Goal: Task Accomplishment & Management: Manage account settings

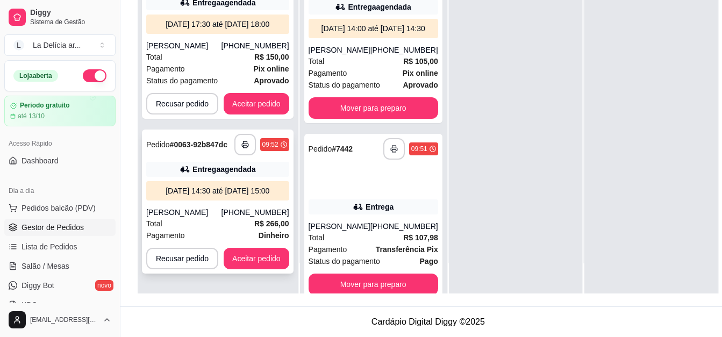
scroll to position [172, 0]
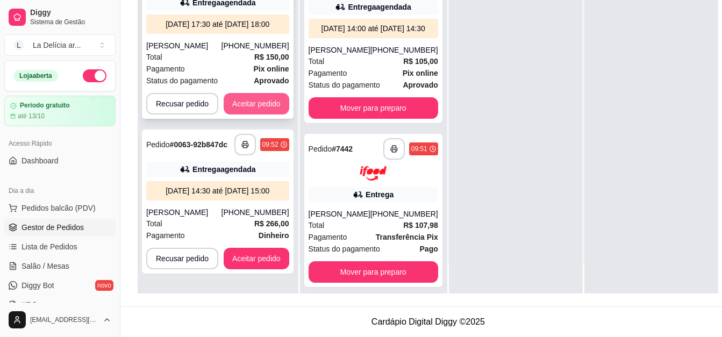
click at [252, 101] on button "Aceitar pedido" at bounding box center [257, 103] width 66 height 21
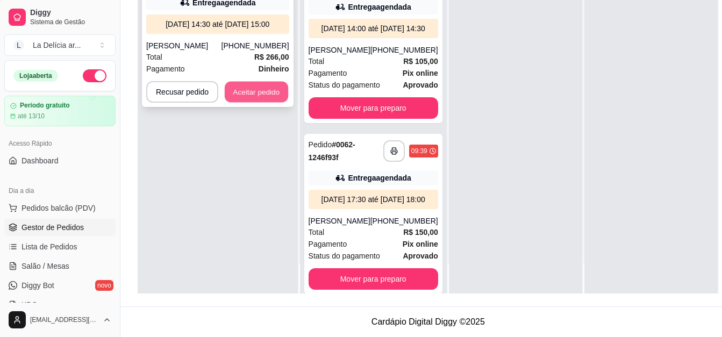
click at [267, 100] on button "Aceitar pedido" at bounding box center [256, 92] width 63 height 21
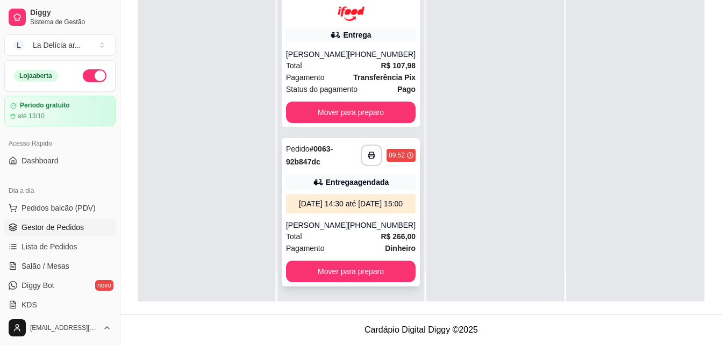
scroll to position [83, 0]
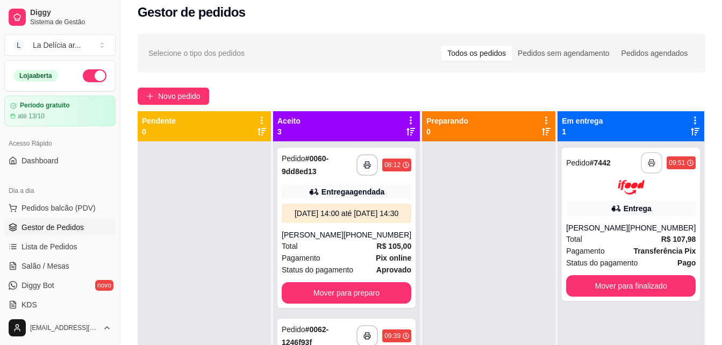
scroll to position [3, 0]
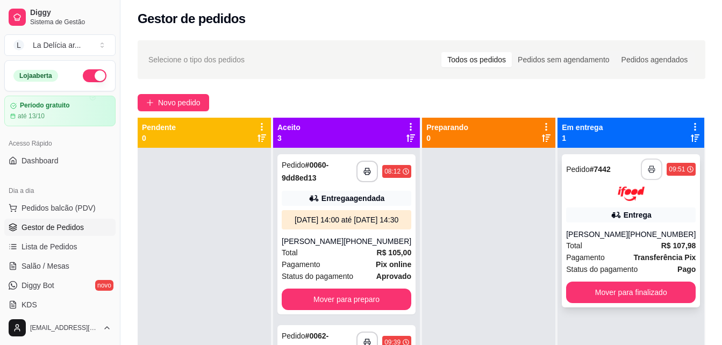
click at [647, 172] on icon "button" at bounding box center [651, 169] width 8 height 8
click at [237, 203] on div at bounding box center [204, 320] width 133 height 345
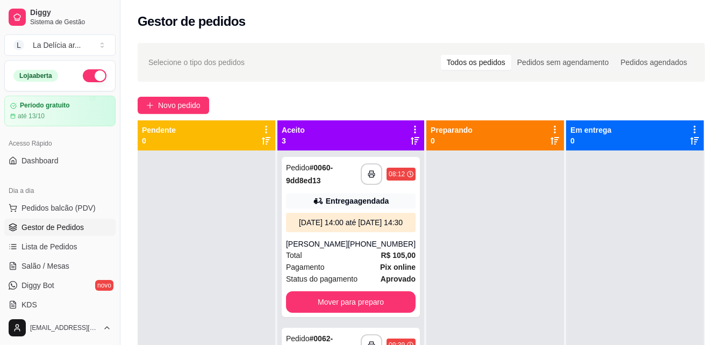
click at [291, 106] on div "Novo pedido" at bounding box center [421, 105] width 567 height 17
drag, startPoint x: 509, startPoint y: 213, endPoint x: 525, endPoint y: 181, distance: 35.8
click at [510, 213] on div at bounding box center [495, 322] width 138 height 345
click at [212, 207] on div at bounding box center [207, 322] width 138 height 345
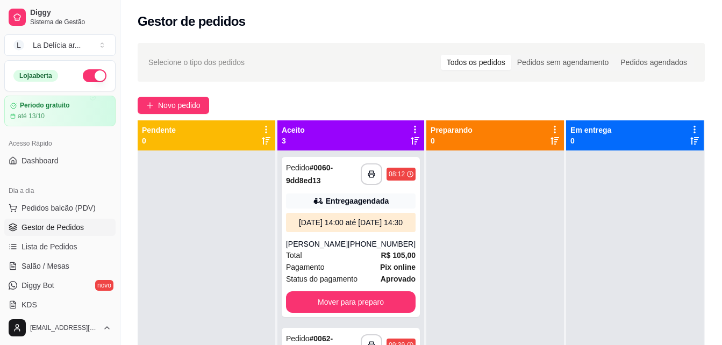
click at [205, 256] on div at bounding box center [207, 322] width 138 height 345
